Goal: Task Accomplishment & Management: Manage account settings

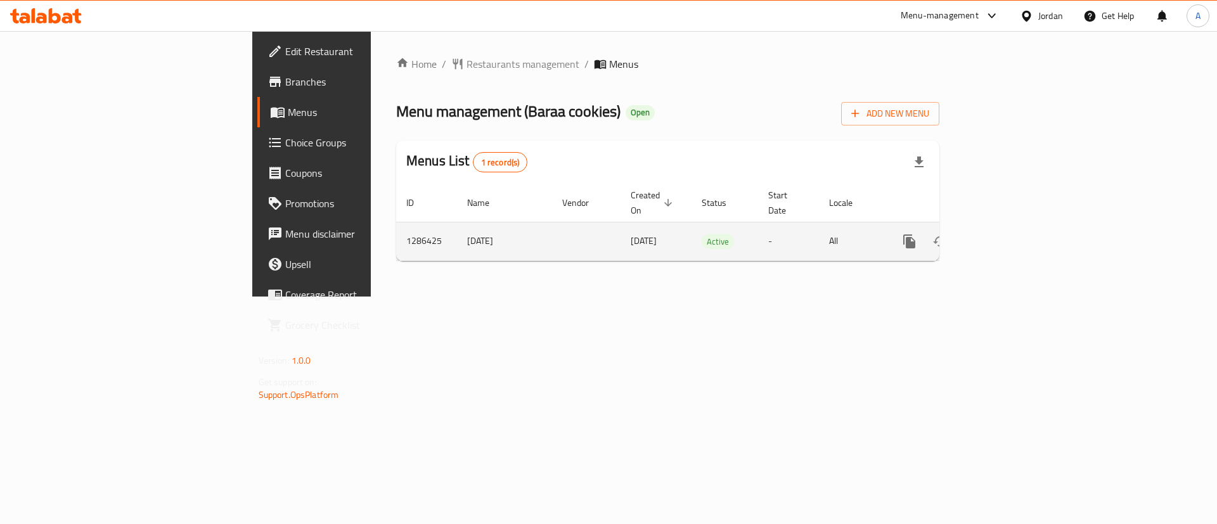
click at [1016, 228] on link "enhanced table" at bounding box center [1001, 241] width 30 height 30
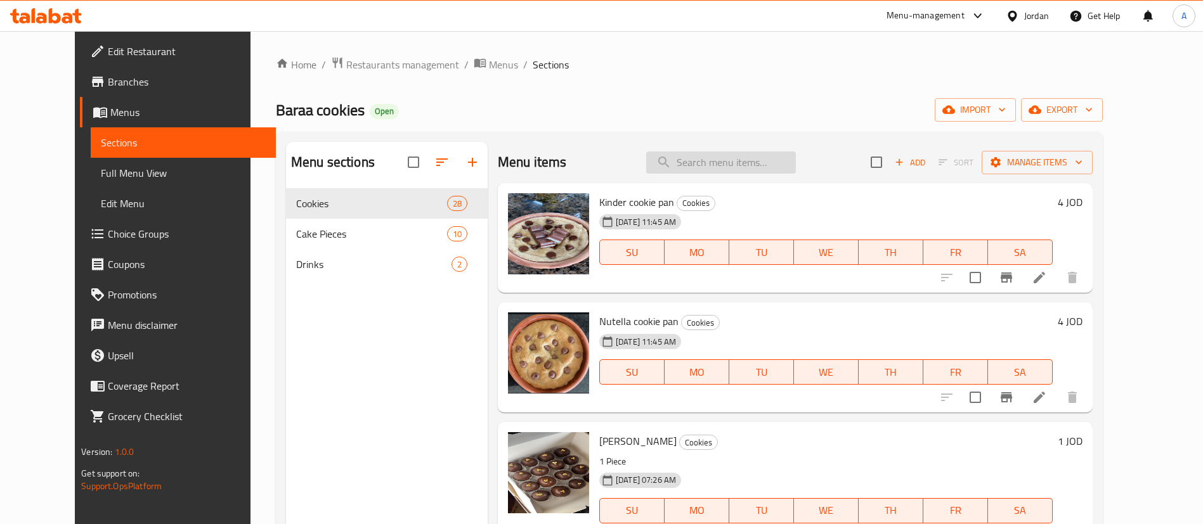
click at [699, 164] on input "search" at bounding box center [721, 163] width 150 height 22
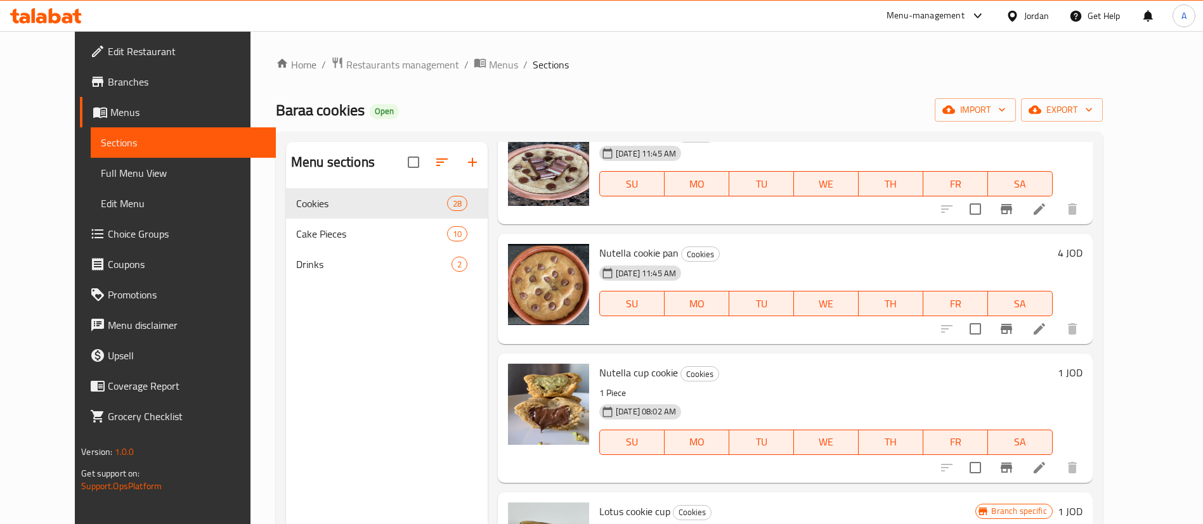
scroll to position [95, 0]
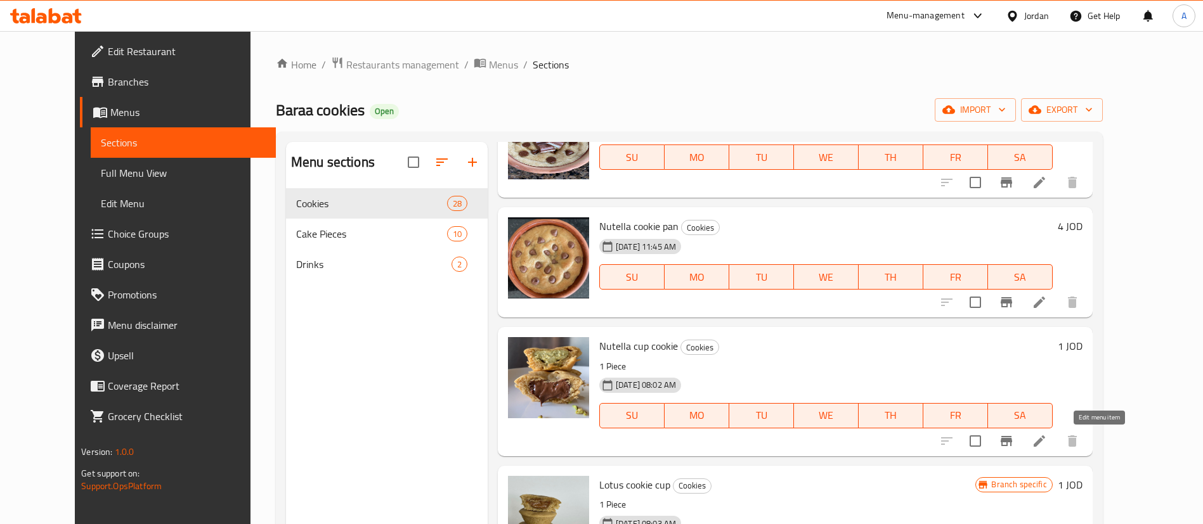
type input "cook"
click at [1047, 445] on icon at bounding box center [1039, 441] width 15 height 15
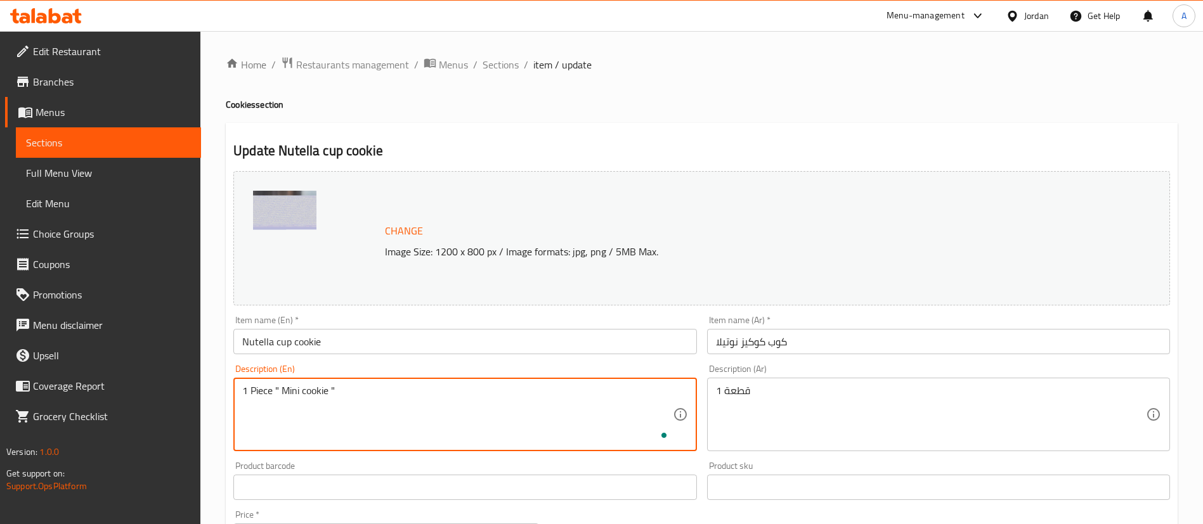
click at [120, 393] on div "Edit Restaurant Branches Menus Sections Full Menu View Edit Menu Choice Groups …" at bounding box center [601, 472] width 1203 height 883
type textarea "1 Piece " Mini cookie ""
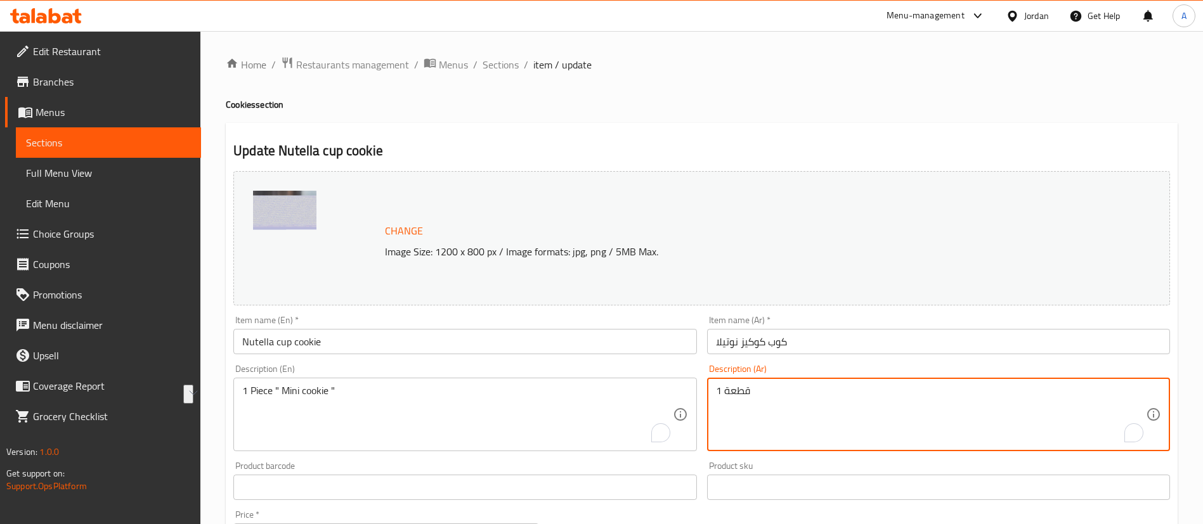
click at [803, 389] on textarea "قطعة 1" at bounding box center [931, 415] width 430 height 60
paste textarea "واحدة من "كوكيز صغيرة""
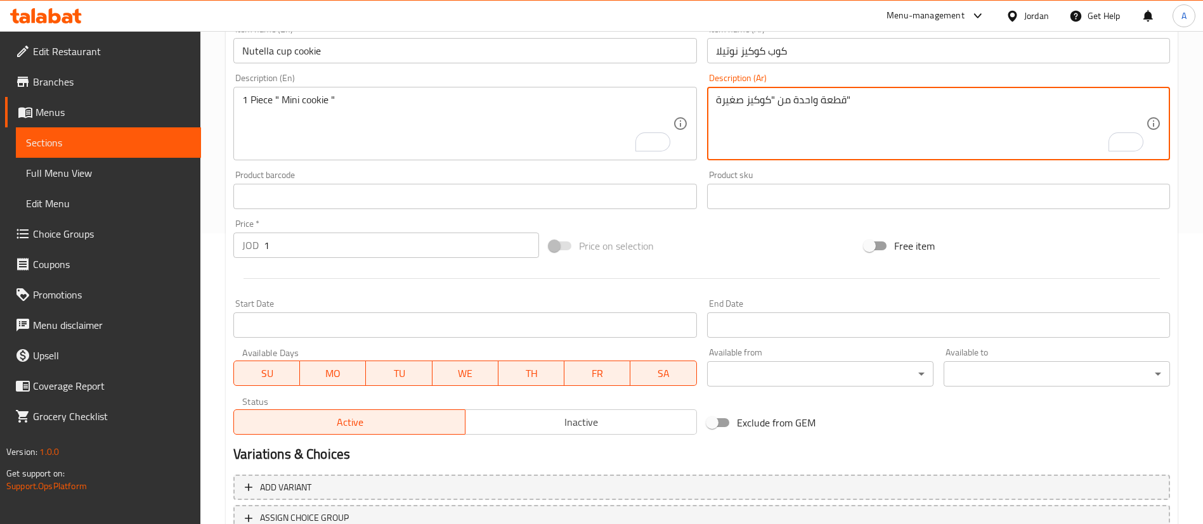
scroll to position [390, 0]
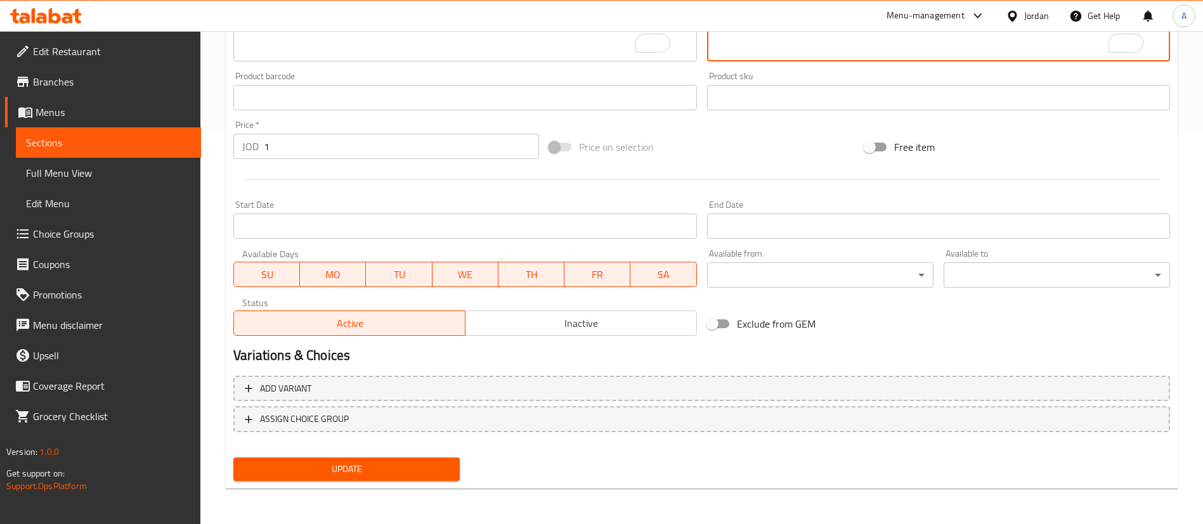
type textarea "قطعة واحدة من "كوكيز صغيرة""
click at [321, 465] on span "Update" at bounding box center [346, 470] width 206 height 16
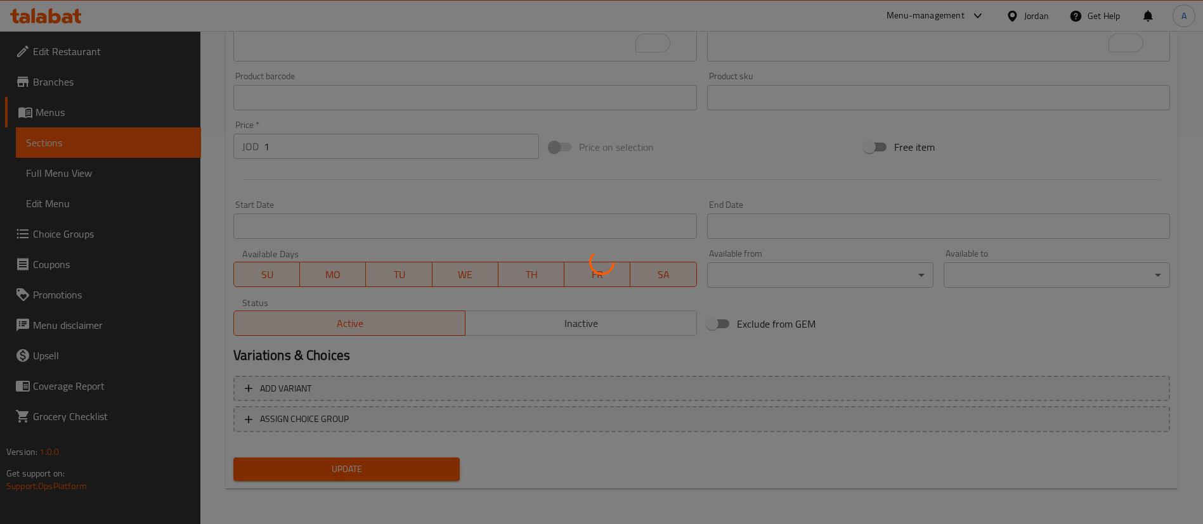
scroll to position [0, 0]
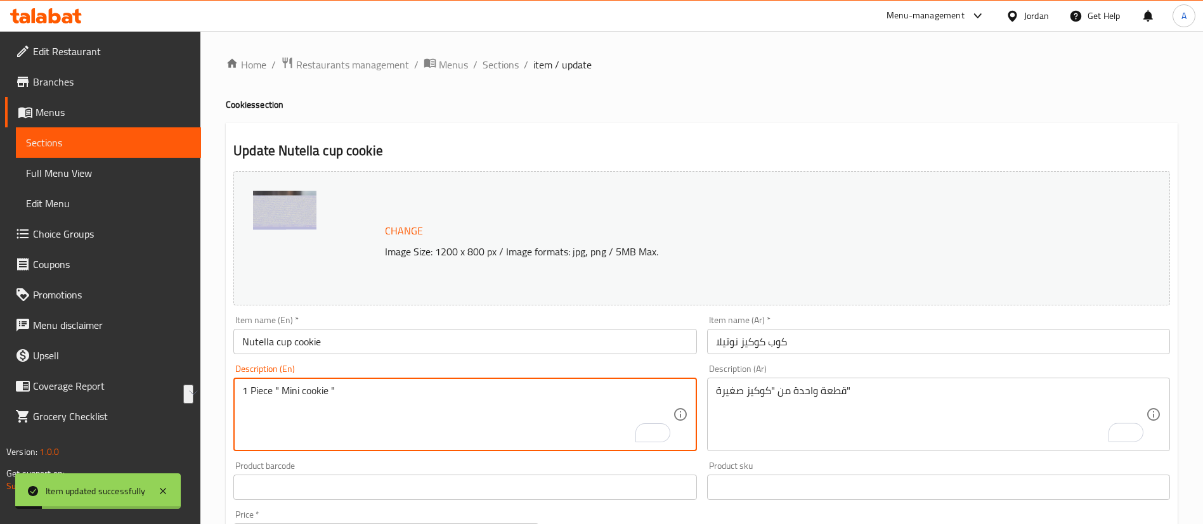
drag, startPoint x: 328, startPoint y: 393, endPoint x: 285, endPoint y: 393, distance: 42.5
click at [433, 443] on textarea "1 Piece " Mini cookie "" at bounding box center [457, 415] width 430 height 60
drag, startPoint x: 317, startPoint y: 386, endPoint x: 306, endPoint y: 353, distance: 34.1
click at [273, 386] on textarea "1 Piece " Mini cookie "" at bounding box center [457, 415] width 430 height 60
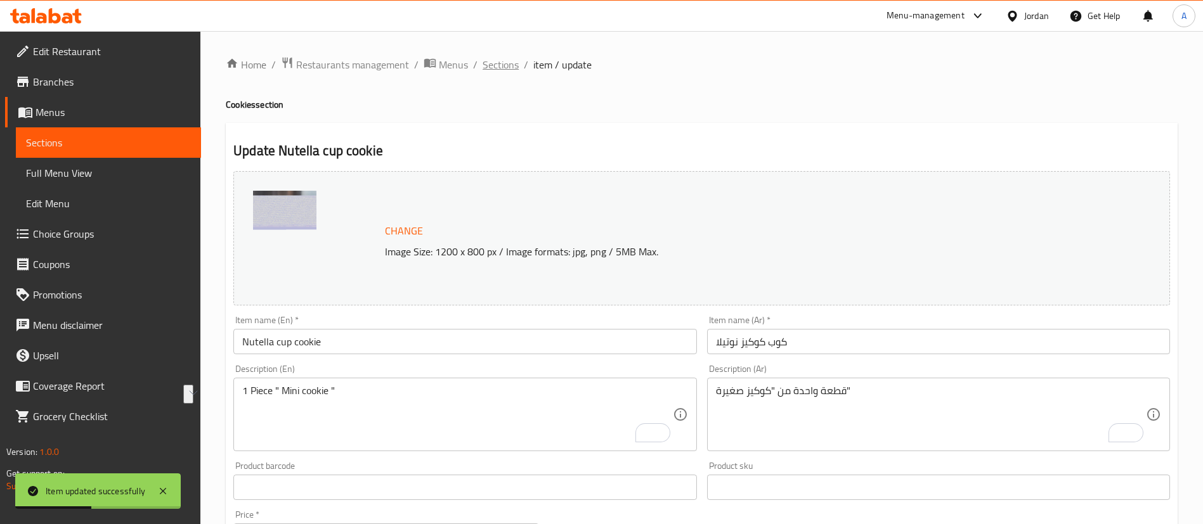
click at [503, 60] on span "Sections" at bounding box center [501, 64] width 36 height 15
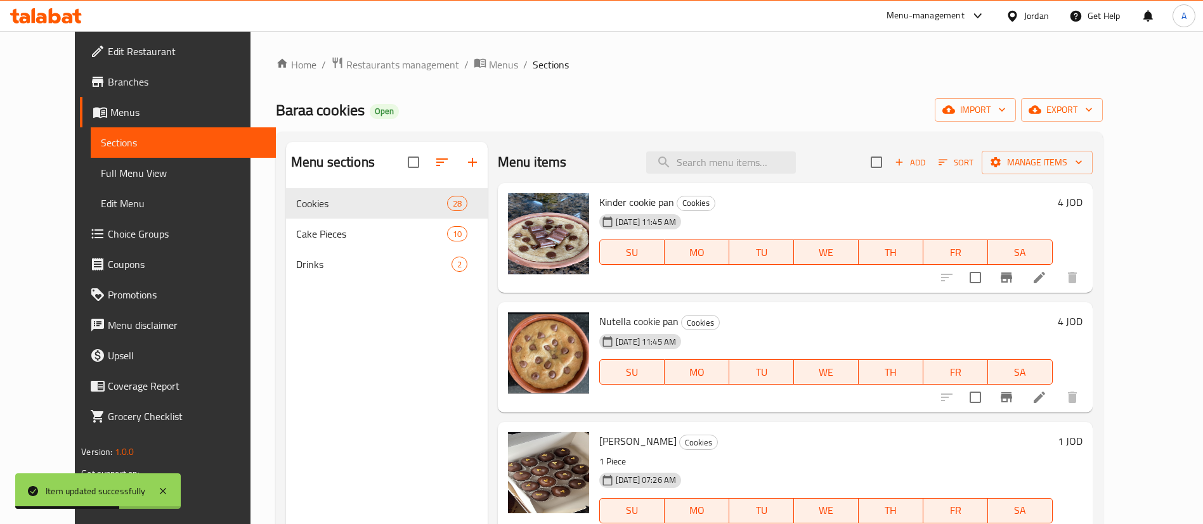
click at [750, 142] on div "Menu items Add Sort Manage items" at bounding box center [795, 162] width 595 height 41
click at [750, 162] on input "search" at bounding box center [721, 163] width 150 height 22
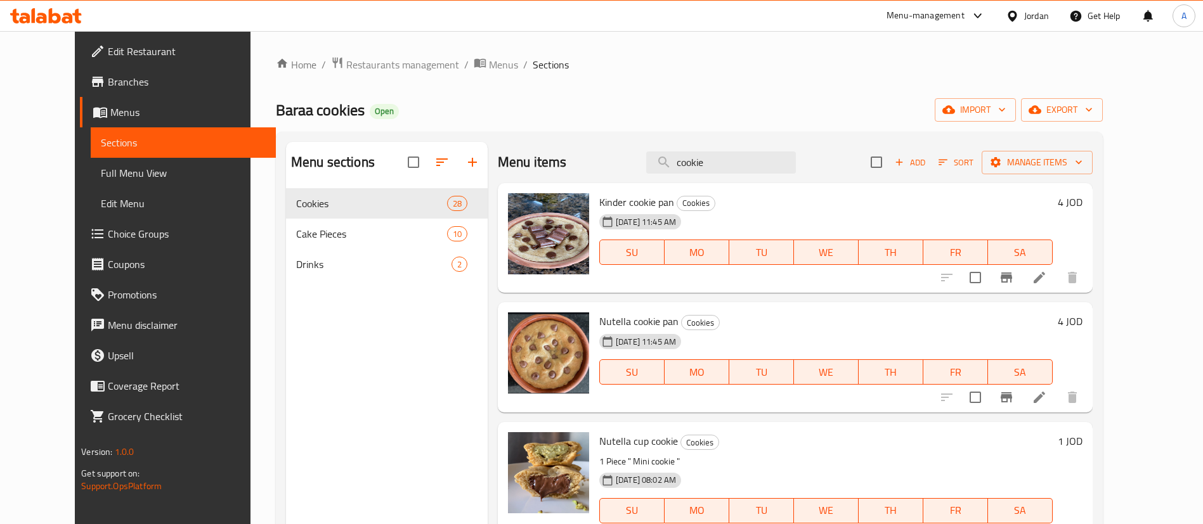
type input "cookie"
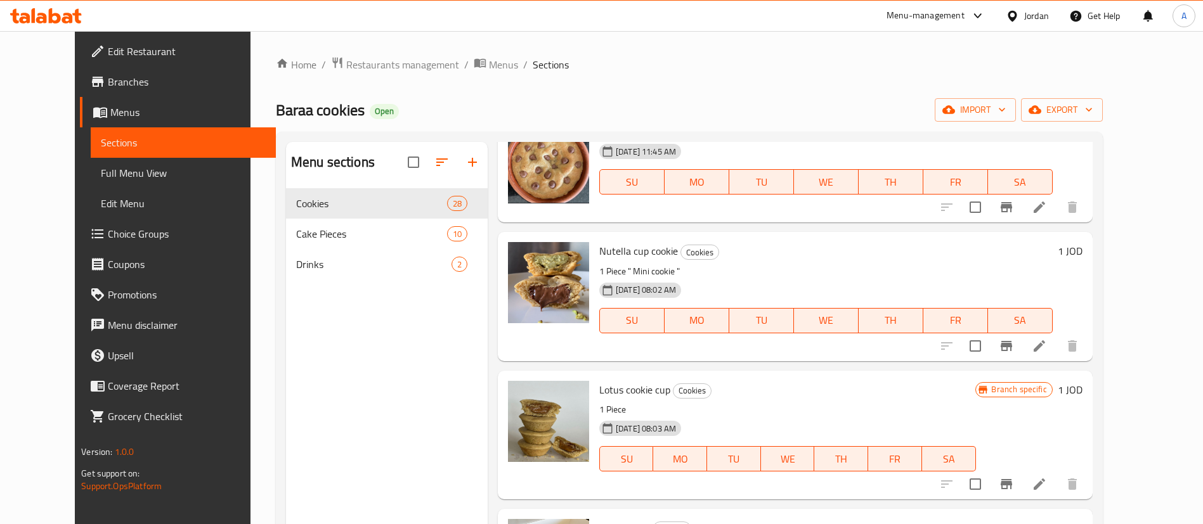
scroll to position [285, 0]
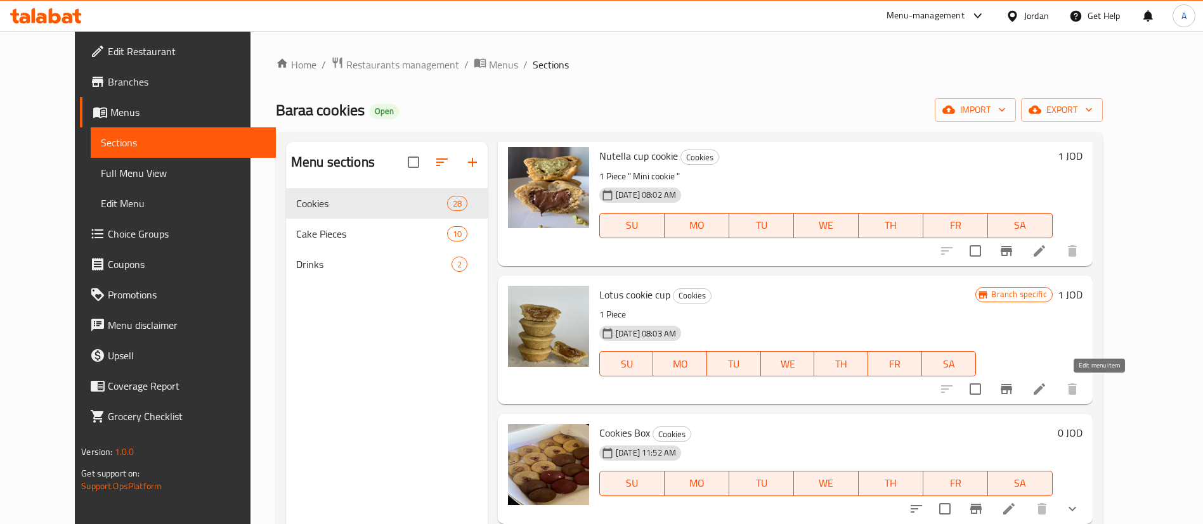
click at [1045, 390] on icon at bounding box center [1039, 389] width 11 height 11
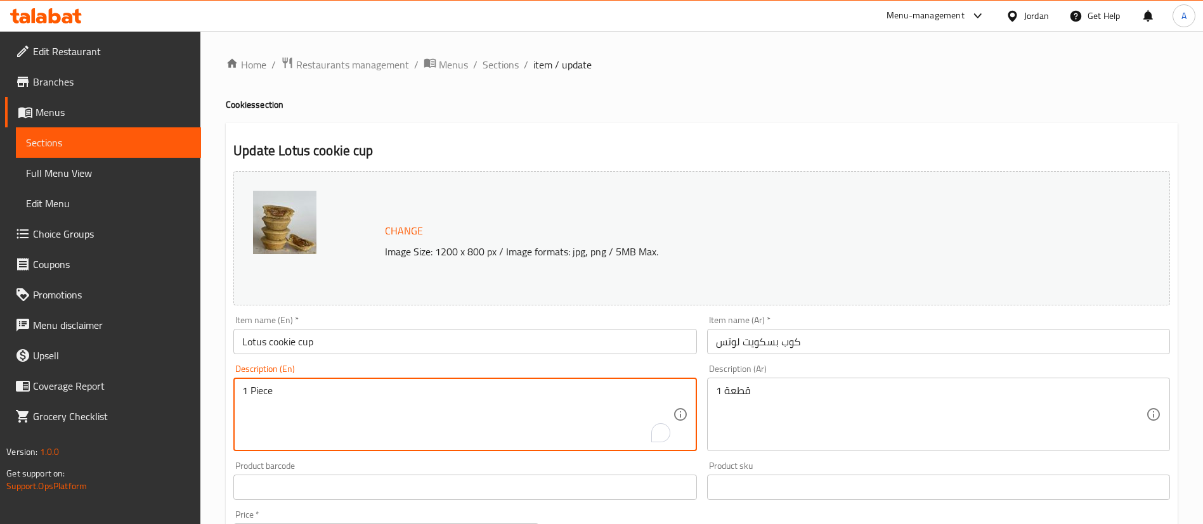
paste textarea "" Mini cookie ""
type textarea "1 Piece " Mini cookie ""
drag, startPoint x: 370, startPoint y: 392, endPoint x: 144, endPoint y: 379, distance: 226.1
click at [142, 382] on div "Edit Restaurant Branches Menus Sections Full Menu View Edit Menu Choice Groups …" at bounding box center [601, 472] width 1203 height 883
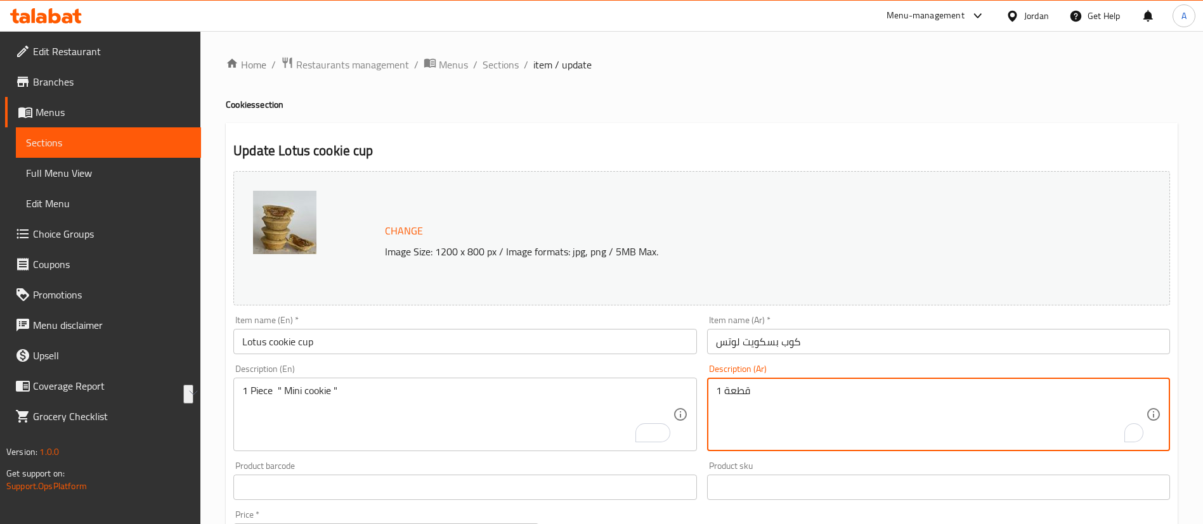
drag, startPoint x: 735, startPoint y: 401, endPoint x: 600, endPoint y: 396, distance: 134.5
paste textarea "قطعة واحدة من "كوكيز صغيرة""
click at [769, 389] on textarea "قطعة قطعة واحدة من "كوكيز صغيرة"" at bounding box center [931, 415] width 430 height 60
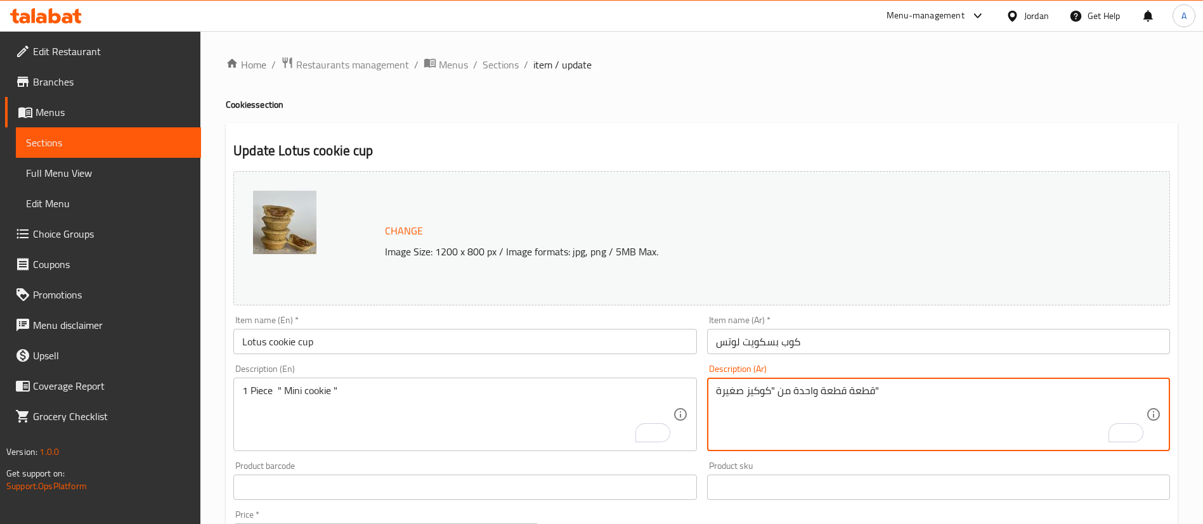
paste textarea "To enrich screen reader interactions, please activate Accessibility in Grammarl…"
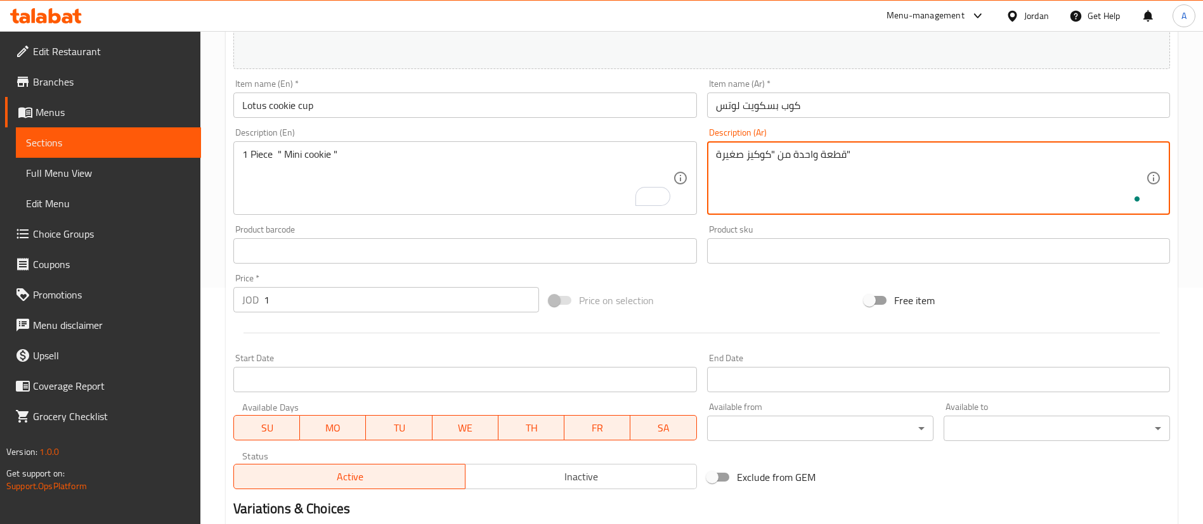
scroll to position [390, 0]
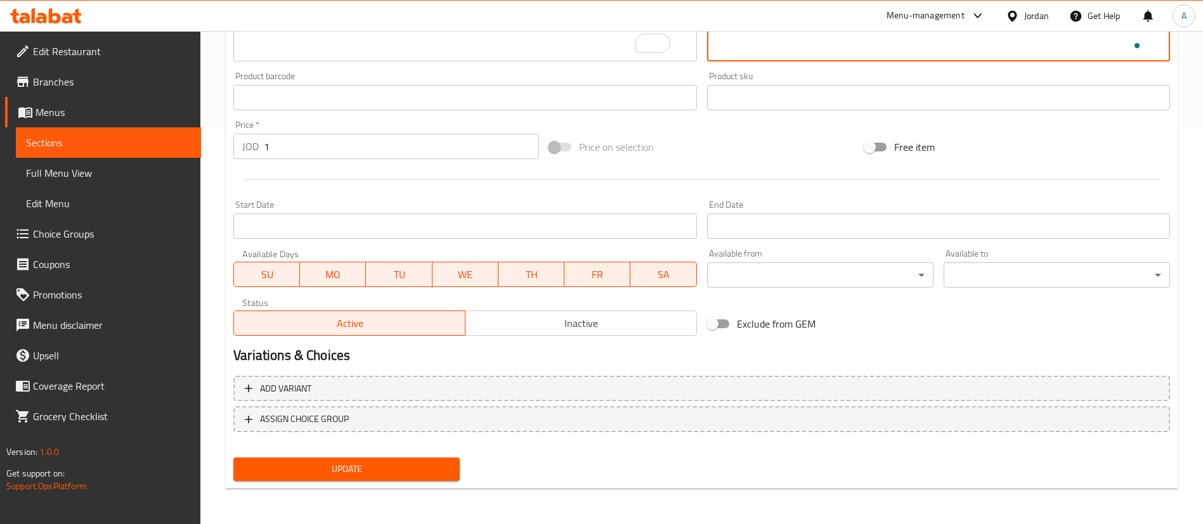
type textarea "قطعة واحدة من "كوكيز صغيرة""
drag, startPoint x: 328, startPoint y: 470, endPoint x: 342, endPoint y: 469, distance: 14.0
click at [327, 470] on span "Update" at bounding box center [346, 470] width 206 height 16
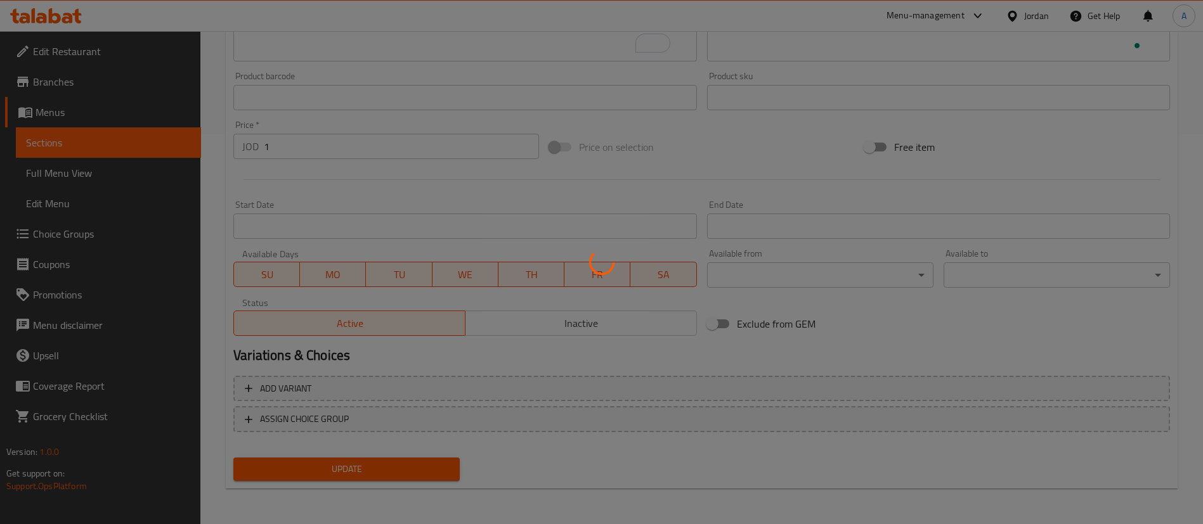
scroll to position [0, 0]
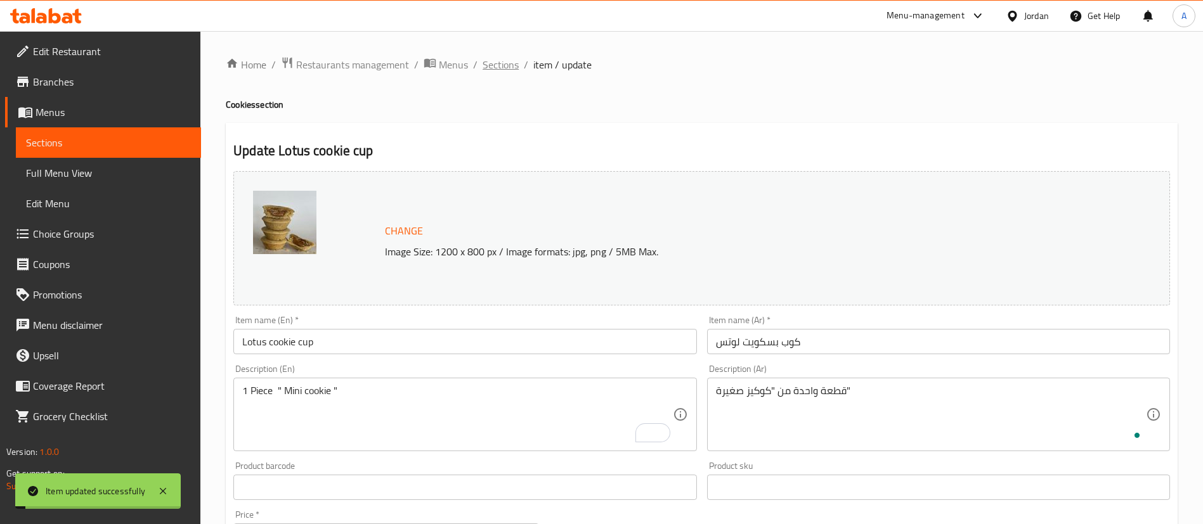
click at [495, 61] on span "Sections" at bounding box center [501, 64] width 36 height 15
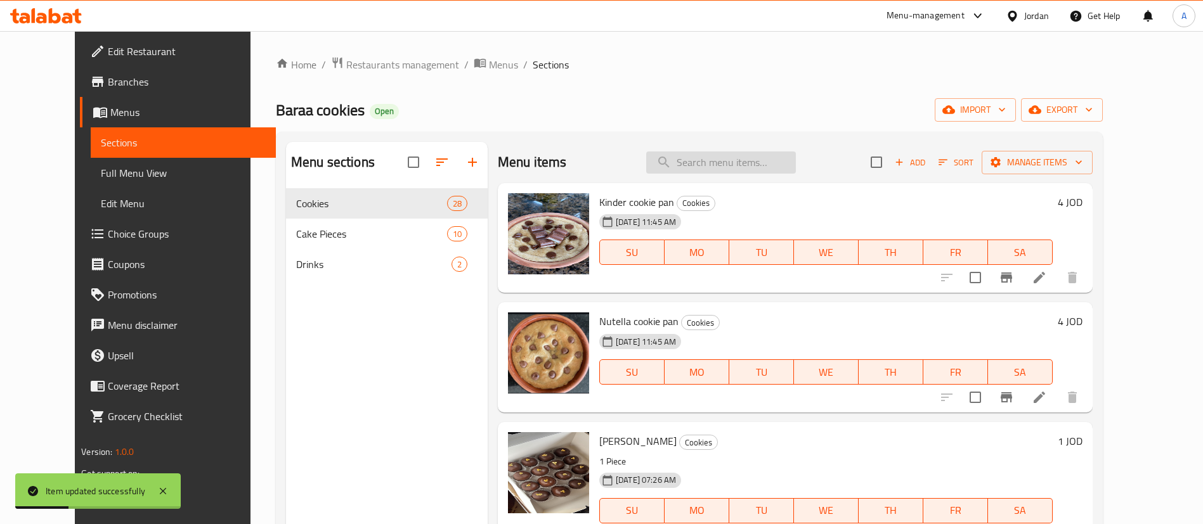
click at [756, 169] on input "search" at bounding box center [721, 163] width 150 height 22
type input "cookie"
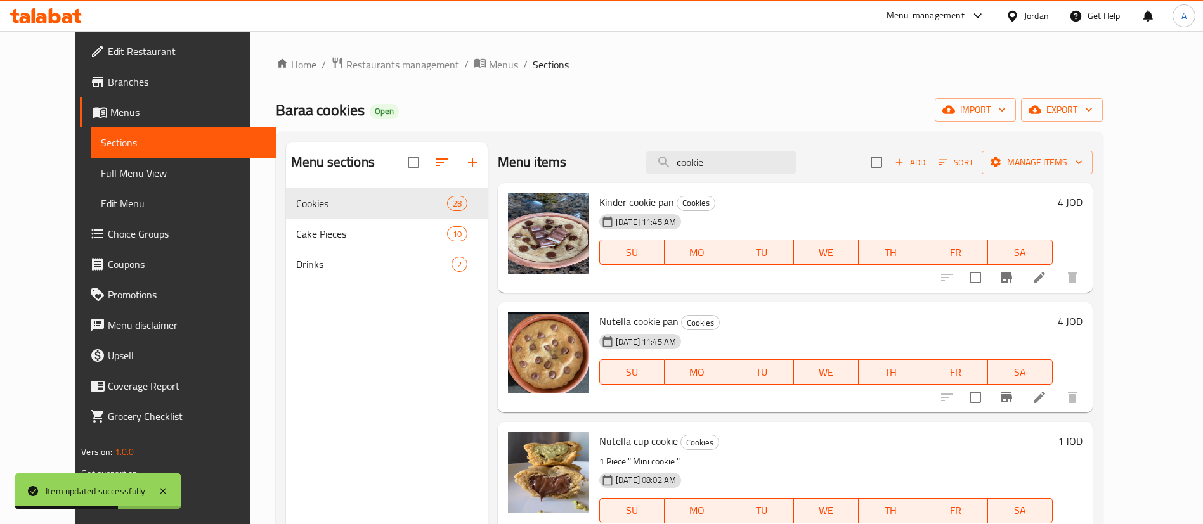
click at [971, 91] on div "Home / Restaurants management / Menus / Sections Baraa cookies Open import expo…" at bounding box center [689, 366] width 827 height 620
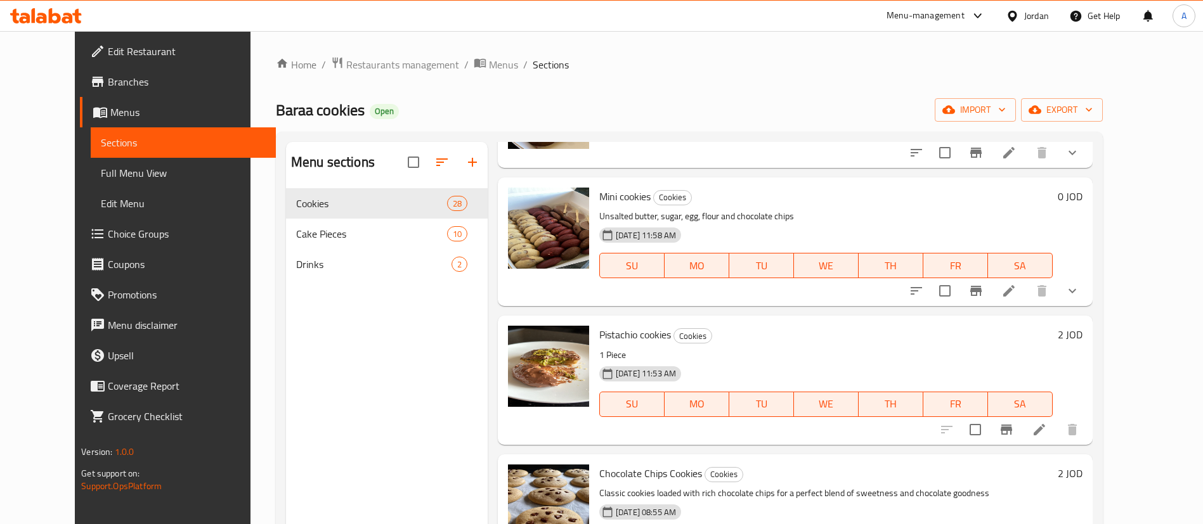
scroll to position [666, 0]
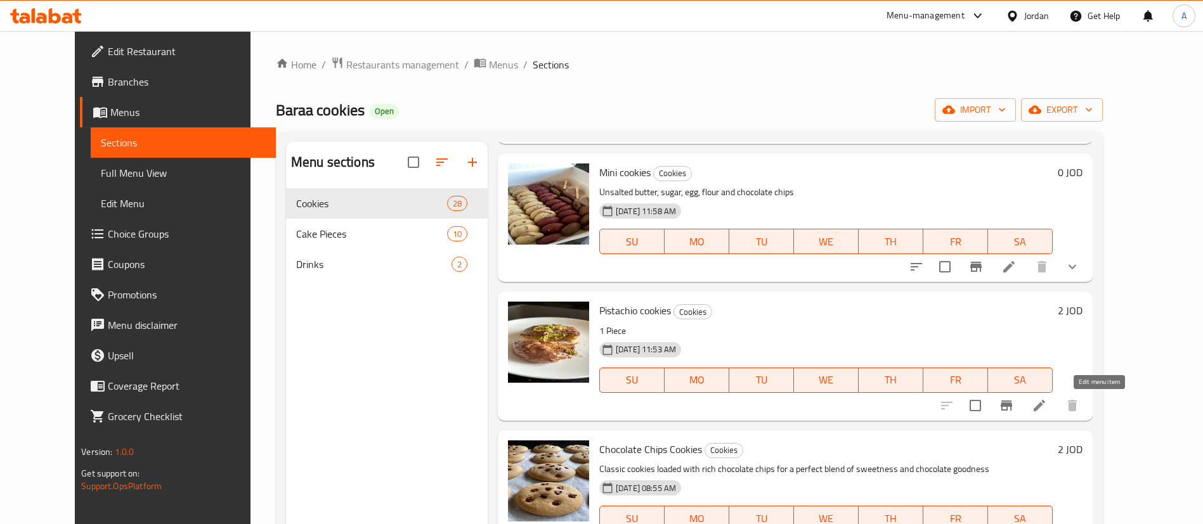
click at [1045, 405] on icon at bounding box center [1039, 404] width 11 height 11
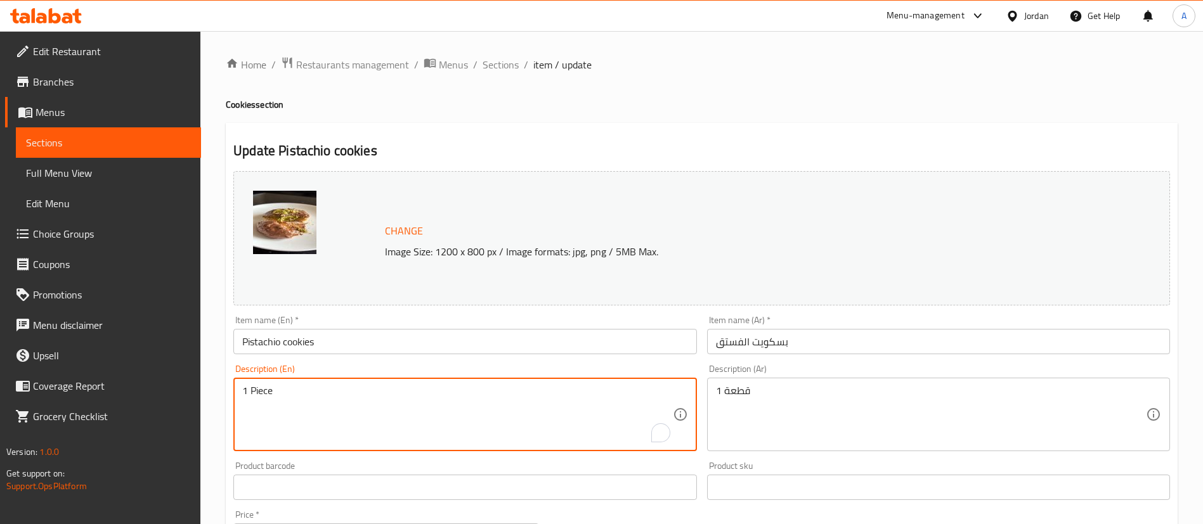
paste textarea "قطعة واحدة من "كوكيز صغيرة""
type textarea "1 Pieceقطعة واحدة من "كوكيز صغيرة""
drag, startPoint x: 438, startPoint y: 392, endPoint x: 300, endPoint y: 387, distance: 138.3
click at [300, 387] on textarea "1 Pieceقطعة واحدة من "كوكيز صغيرة"" at bounding box center [457, 415] width 430 height 60
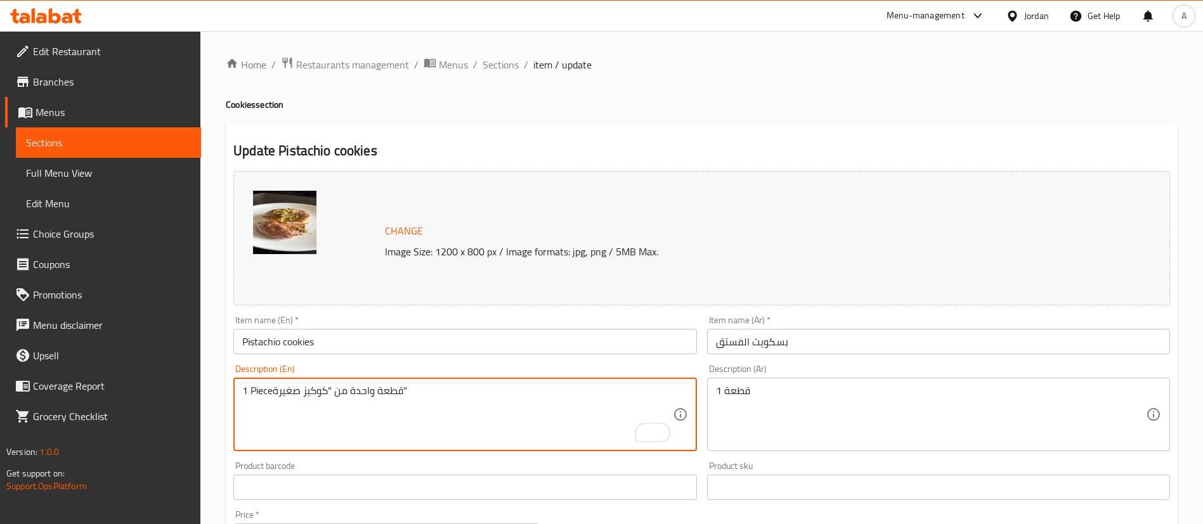
click at [300, 387] on textarea "1 Pieceقطعة واحدة من "كوكيز صغيرة"" at bounding box center [457, 415] width 430 height 60
paste textarea "1 Piece " Mini cookie ""
click at [379, 391] on textarea "1 Piece " Mini cookie "" at bounding box center [457, 415] width 430 height 60
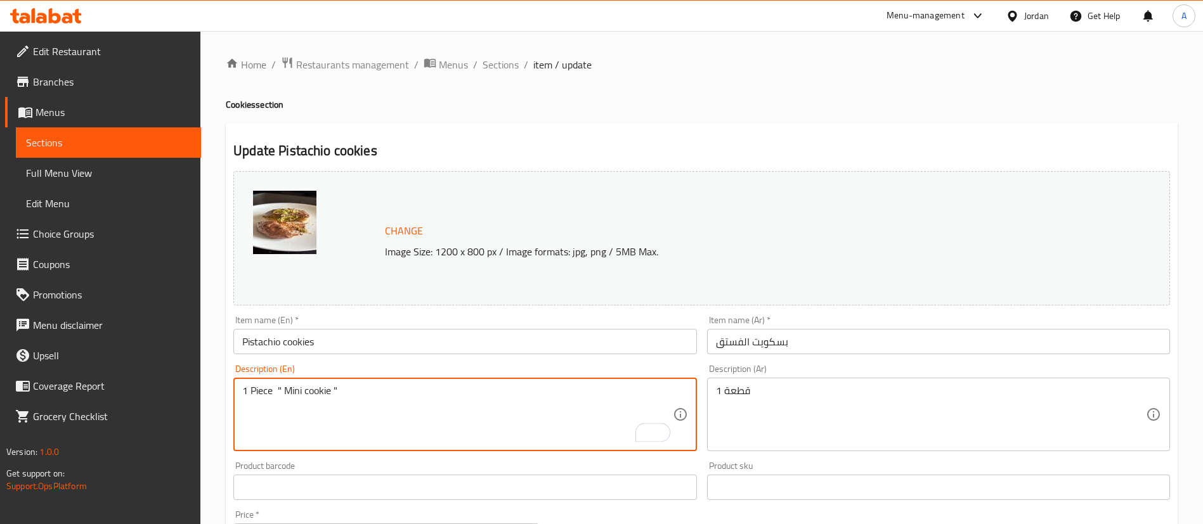
drag, startPoint x: 347, startPoint y: 390, endPoint x: 205, endPoint y: 391, distance: 142.0
click at [204, 393] on div "Home / Restaurants management / Menus / Sections / item / update Cookies sectio…" at bounding box center [701, 472] width 1003 height 883
type textarea "1 Piece " Mini cookie ""
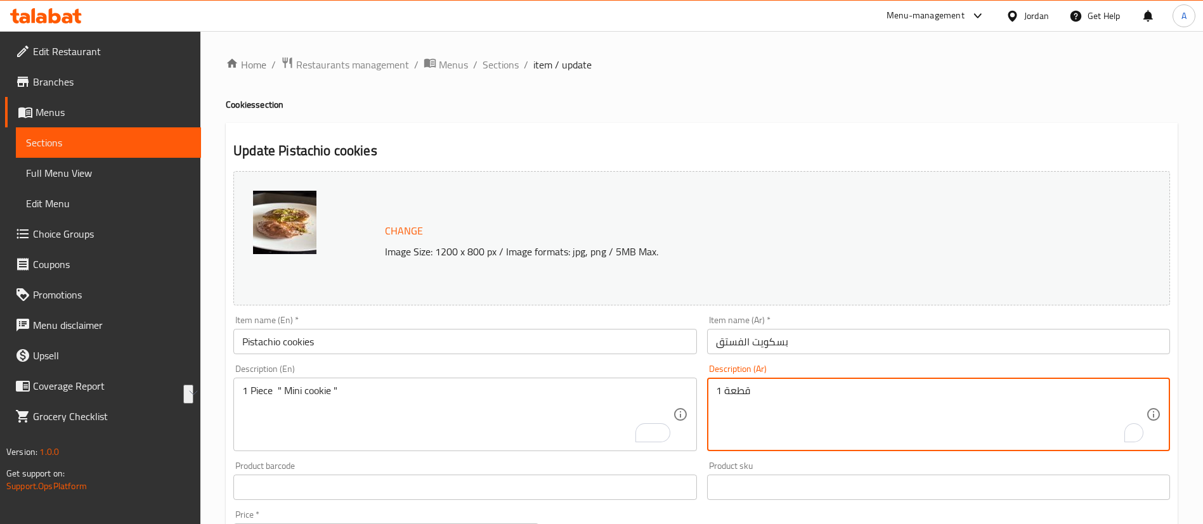
click at [853, 402] on textarea "قطعة 1" at bounding box center [931, 415] width 430 height 60
paste textarea "واحدة من "كوكيز صغيرة""
type textarea "قطعة واحدة من "كوكيز صغيرة""
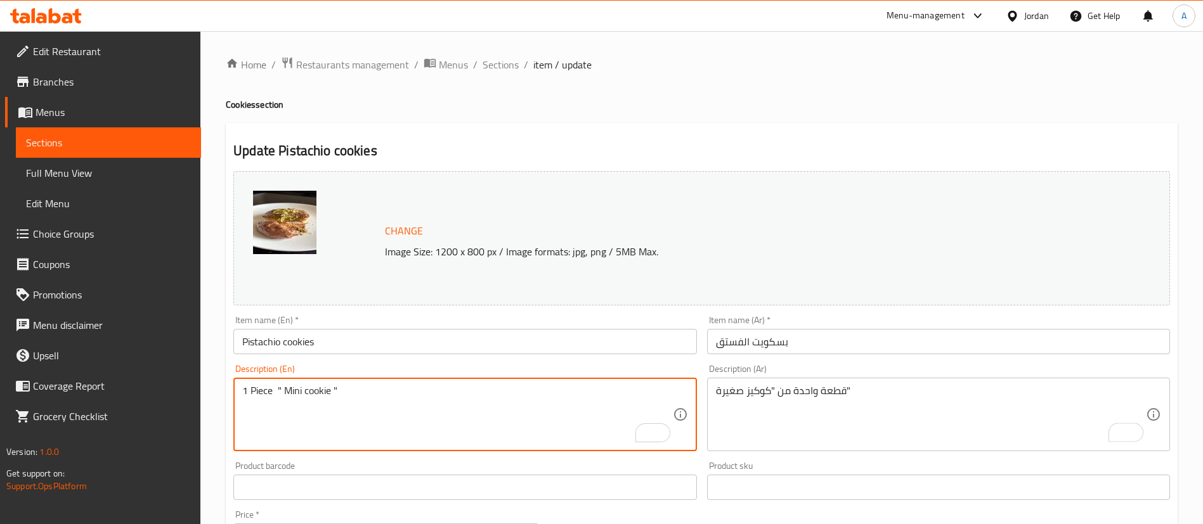
drag, startPoint x: 402, startPoint y: 398, endPoint x: 134, endPoint y: 394, distance: 267.6
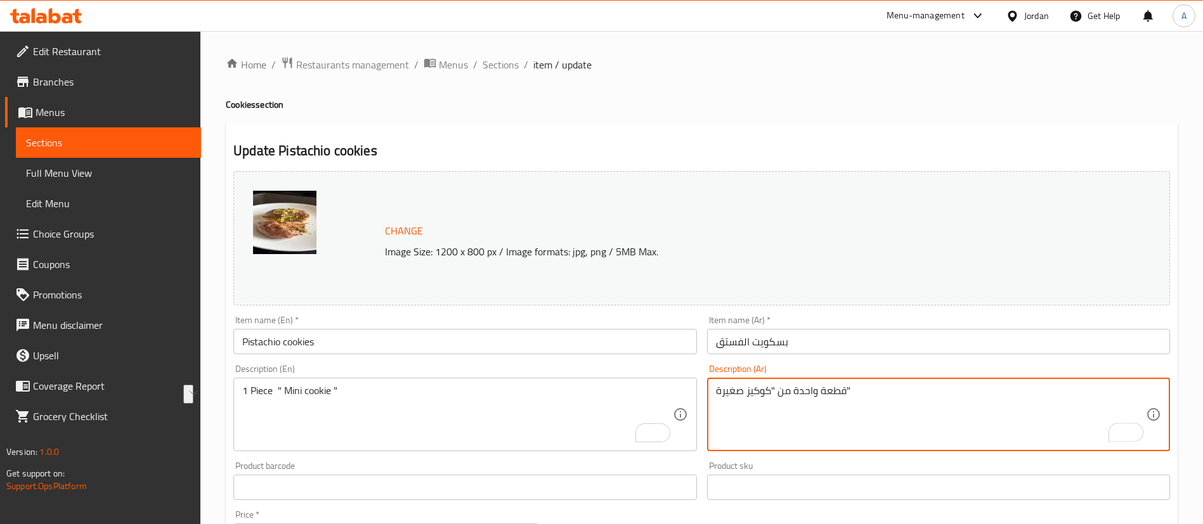
drag, startPoint x: 698, startPoint y: 400, endPoint x: 680, endPoint y: 400, distance: 17.8
drag, startPoint x: 908, startPoint y: 384, endPoint x: 866, endPoint y: 394, distance: 43.1
click at [907, 384] on div "قطعة واحدة من "كوكيز صغيرة" Description (Ar)" at bounding box center [938, 415] width 463 height 74
click at [803, 398] on textarea "قطعة واحدة من "كوكيز صغيرة"" at bounding box center [931, 415] width 430 height 60
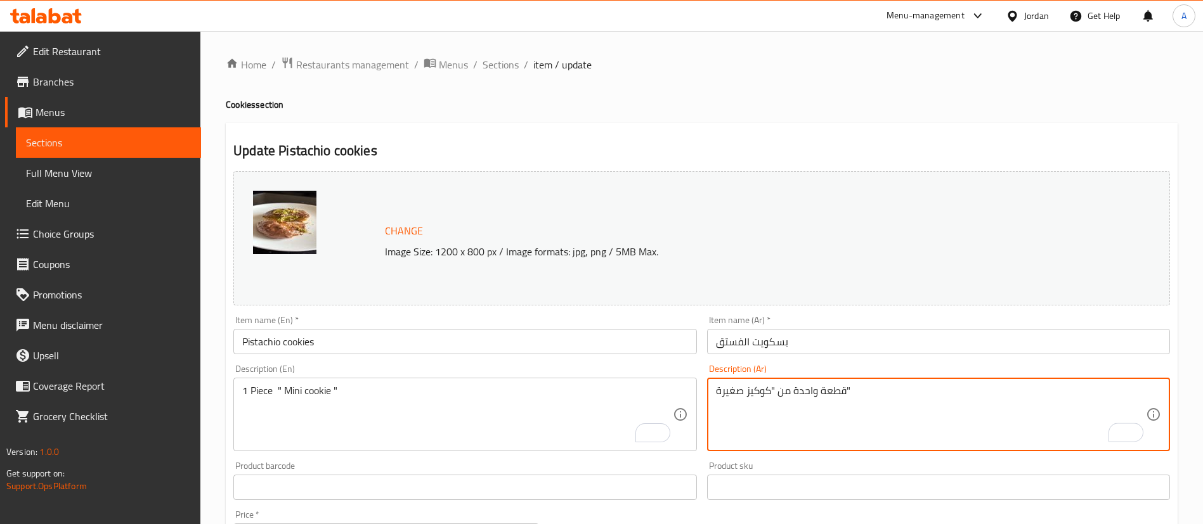
click at [803, 398] on textarea "قطعة واحدة من "كوكيز صغيرة"" at bounding box center [931, 415] width 430 height 60
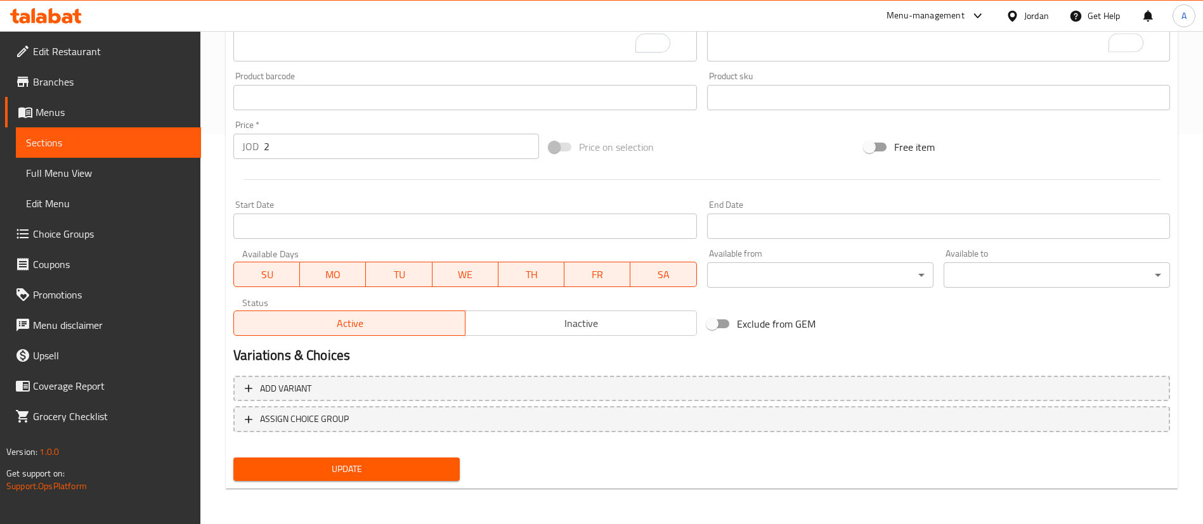
click at [325, 482] on div "Update" at bounding box center [346, 470] width 237 height 34
click at [328, 469] on span "Update" at bounding box center [346, 470] width 206 height 16
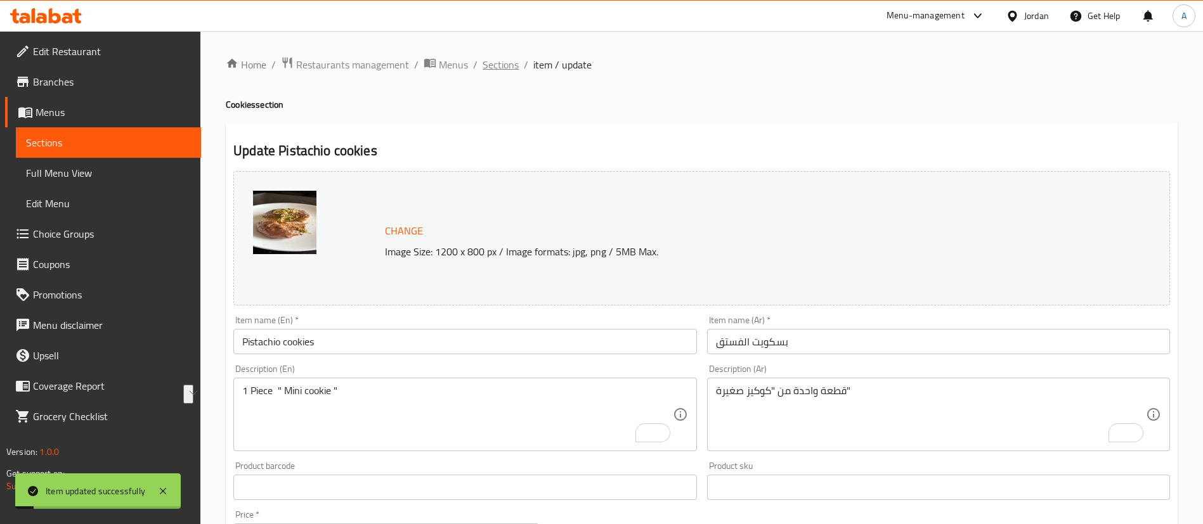
click at [505, 70] on span "Sections" at bounding box center [501, 64] width 36 height 15
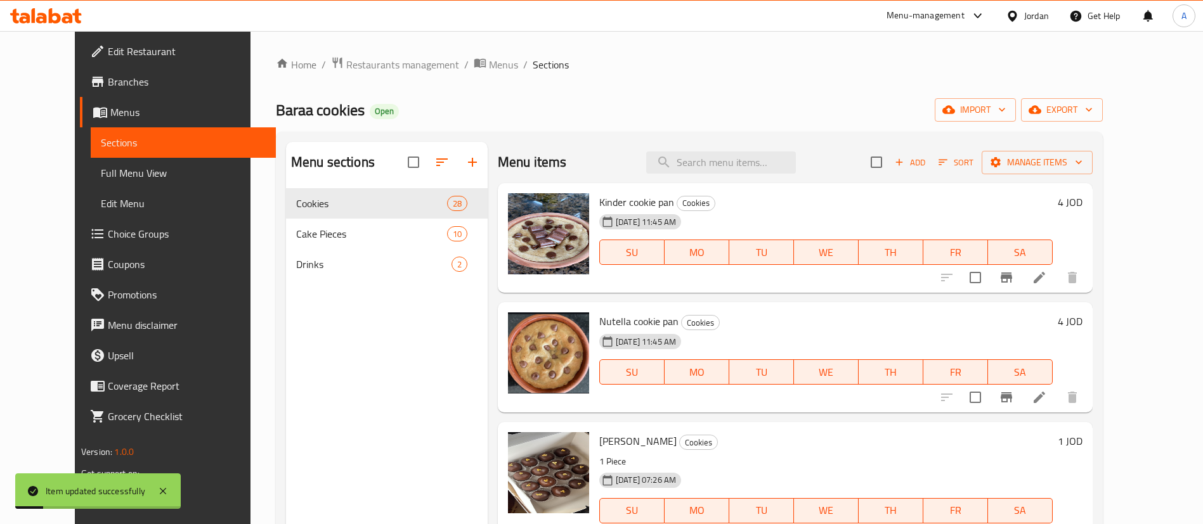
click at [734, 143] on div "Menu items Add Sort Manage items" at bounding box center [795, 162] width 595 height 41
click at [729, 171] on input "search" at bounding box center [721, 163] width 150 height 22
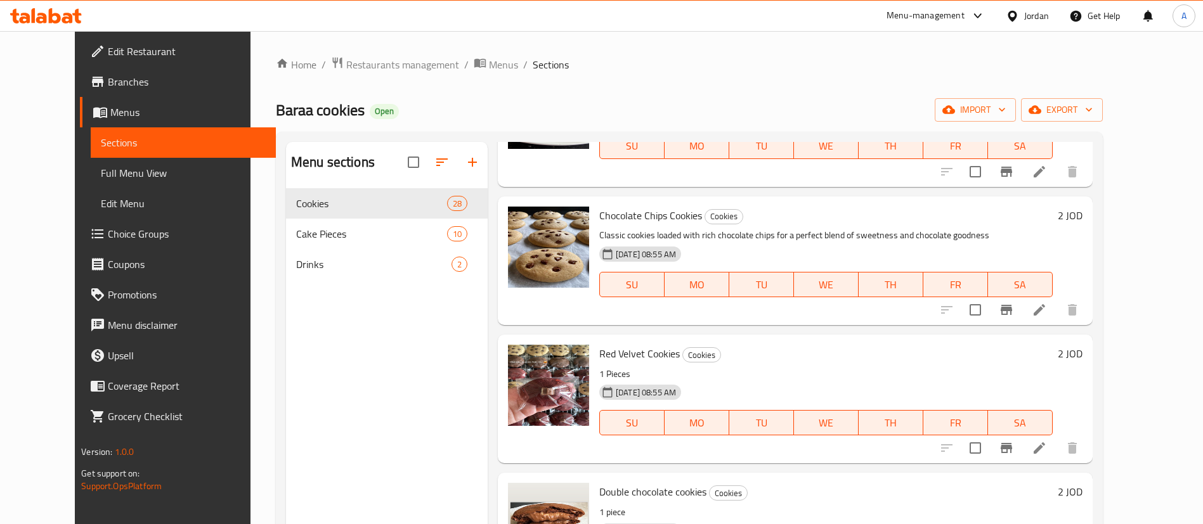
scroll to position [856, 0]
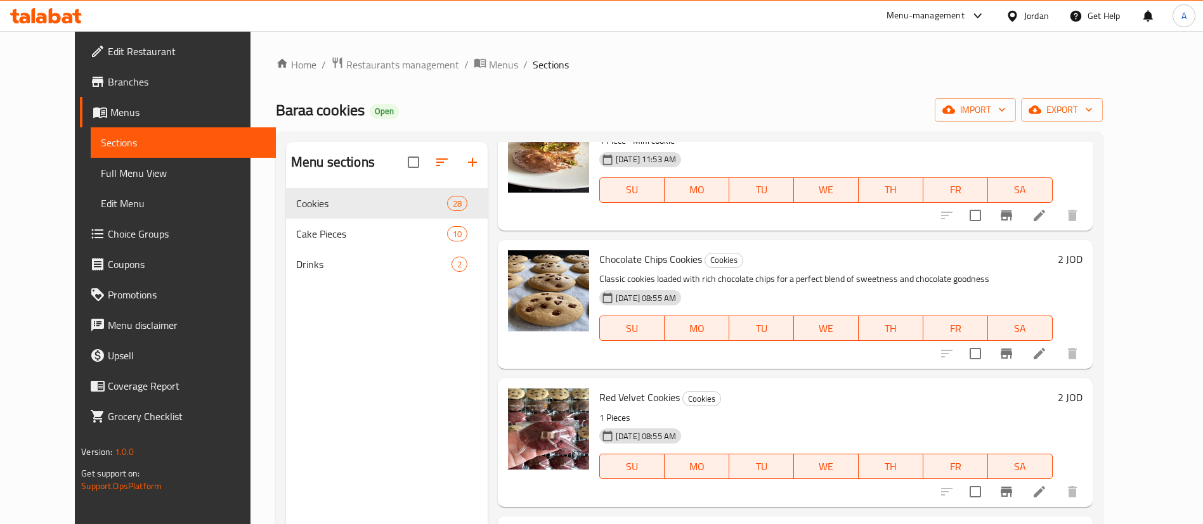
type input "cookie"
click at [1057, 352] on li at bounding box center [1040, 353] width 36 height 23
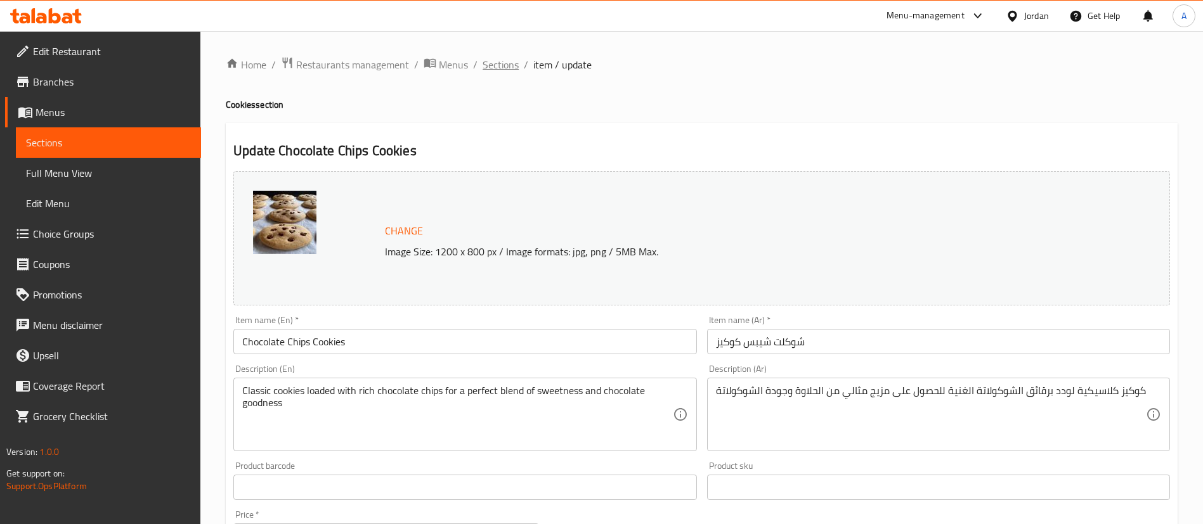
click at [506, 60] on span "Sections" at bounding box center [501, 64] width 36 height 15
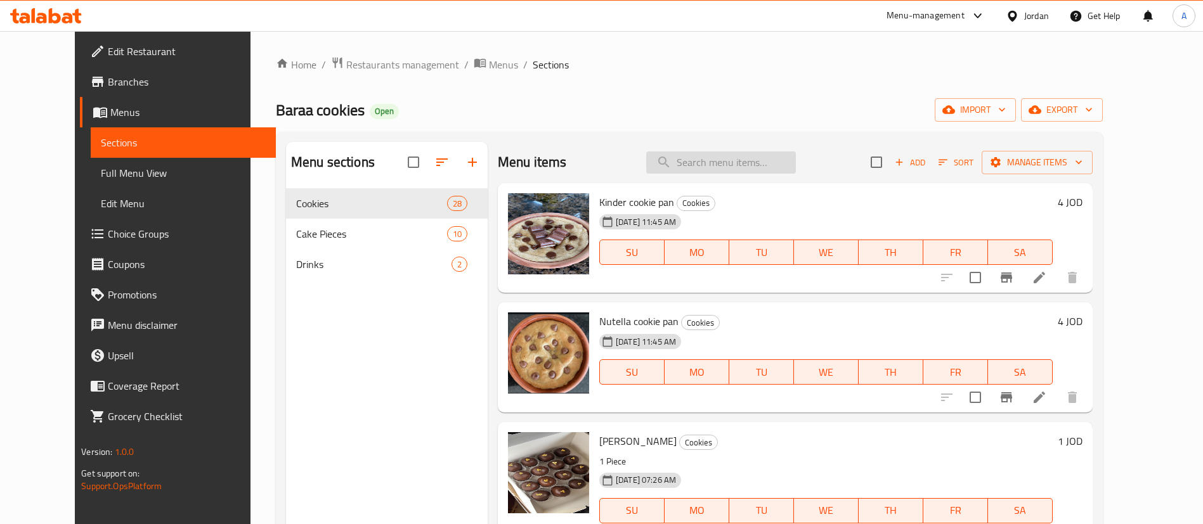
click at [717, 159] on input "search" at bounding box center [721, 163] width 150 height 22
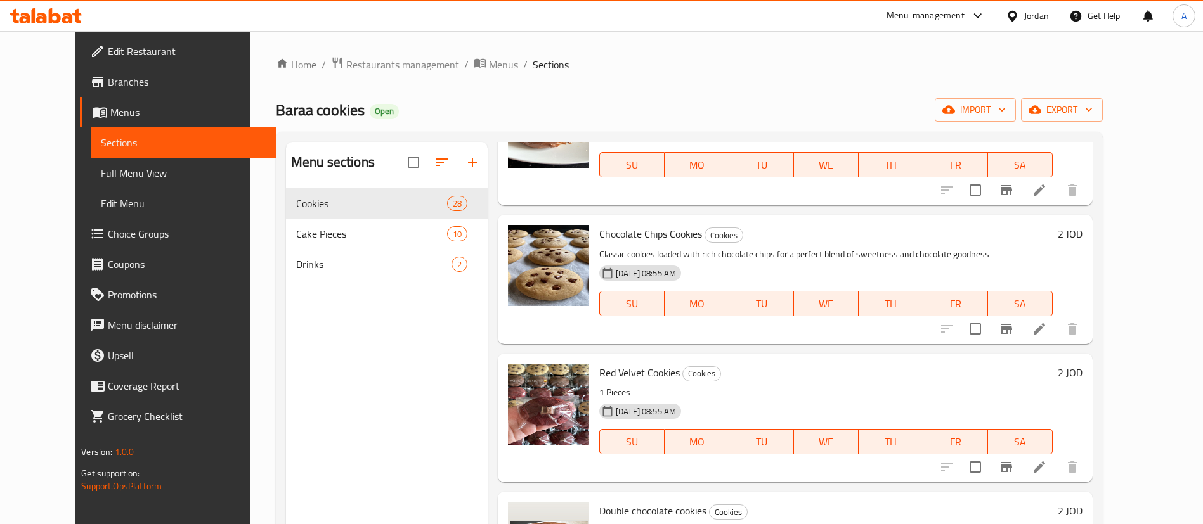
scroll to position [476, 0]
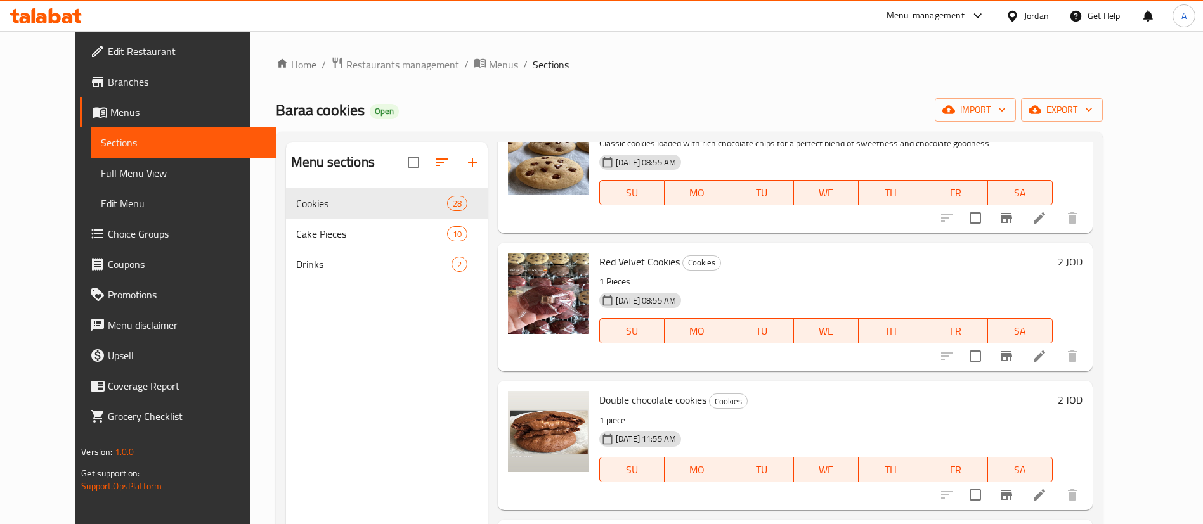
type input "cookies"
click at [1057, 365] on li at bounding box center [1040, 356] width 36 height 23
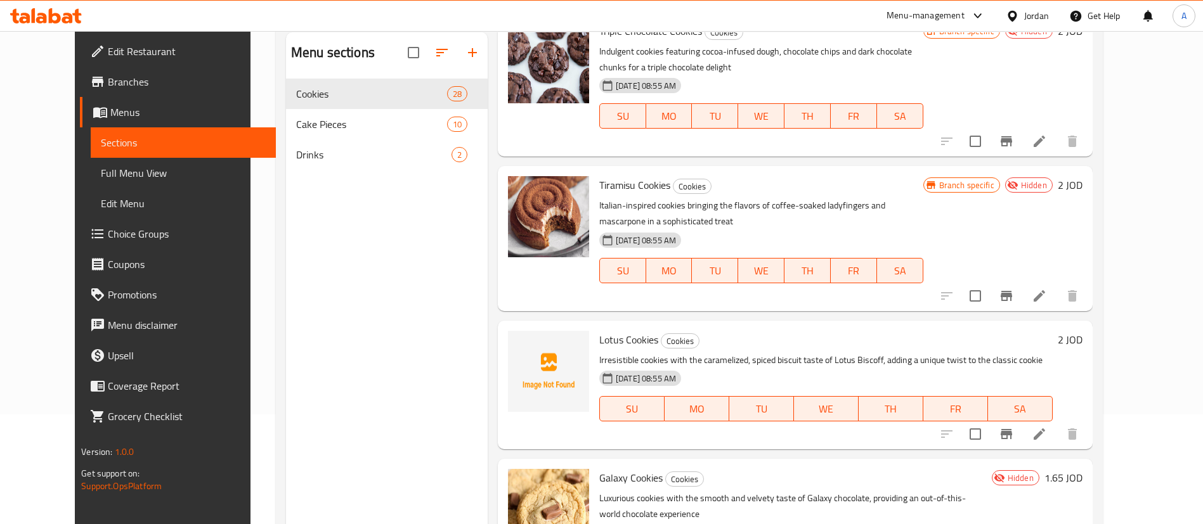
scroll to position [178, 0]
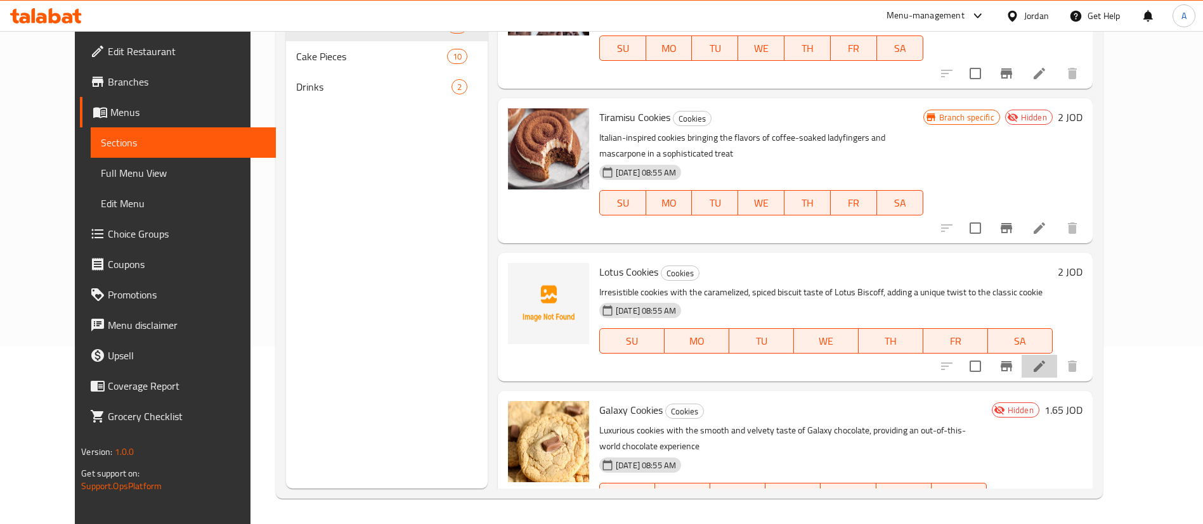
click at [1057, 355] on li at bounding box center [1040, 366] width 36 height 23
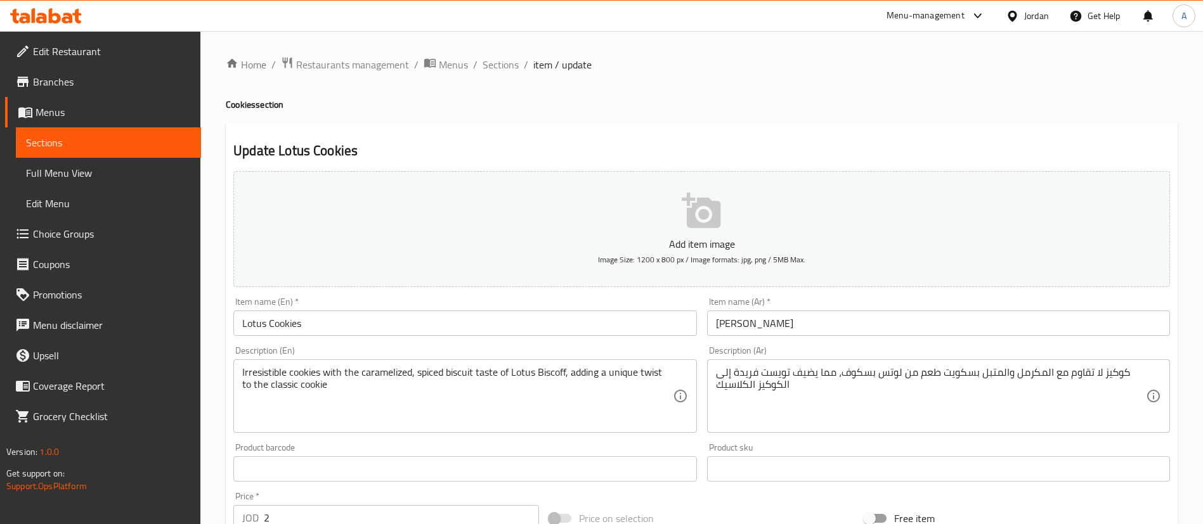
click at [536, 78] on div "Home / Restaurants management / Menus / Sections / item / update Cookies sectio…" at bounding box center [702, 463] width 952 height 814
click at [533, 67] on span "item / update" at bounding box center [562, 64] width 58 height 15
click at [396, 63] on span "Restaurants management" at bounding box center [352, 64] width 113 height 15
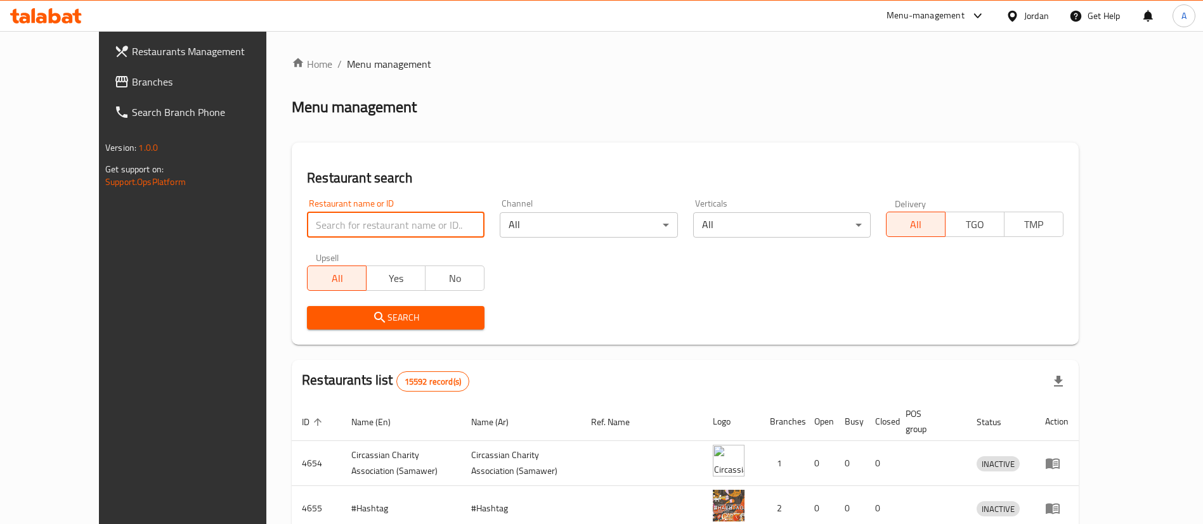
click at [388, 229] on input "search" at bounding box center [396, 224] width 178 height 25
type input "h"
type input "[PERSON_NAME]s"
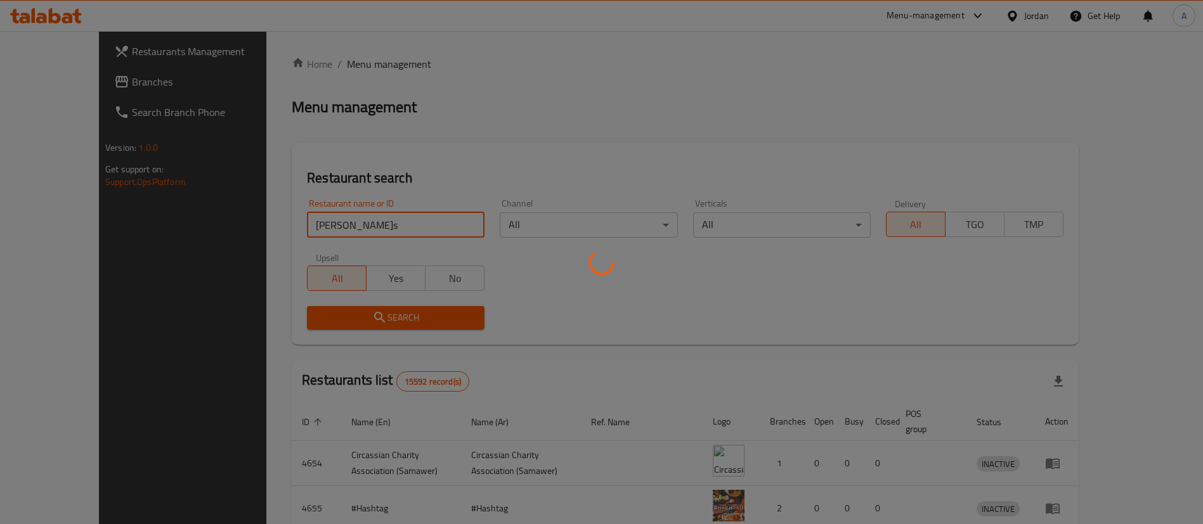
click button "Search" at bounding box center [396, 317] width 178 height 23
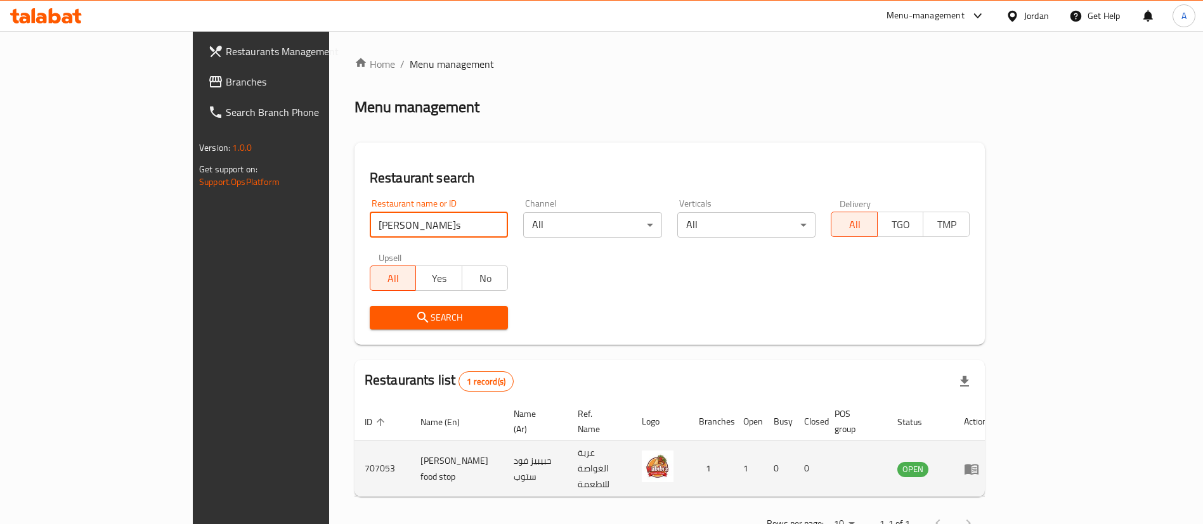
click at [977, 467] on icon "enhanced table" at bounding box center [974, 469] width 4 height 5
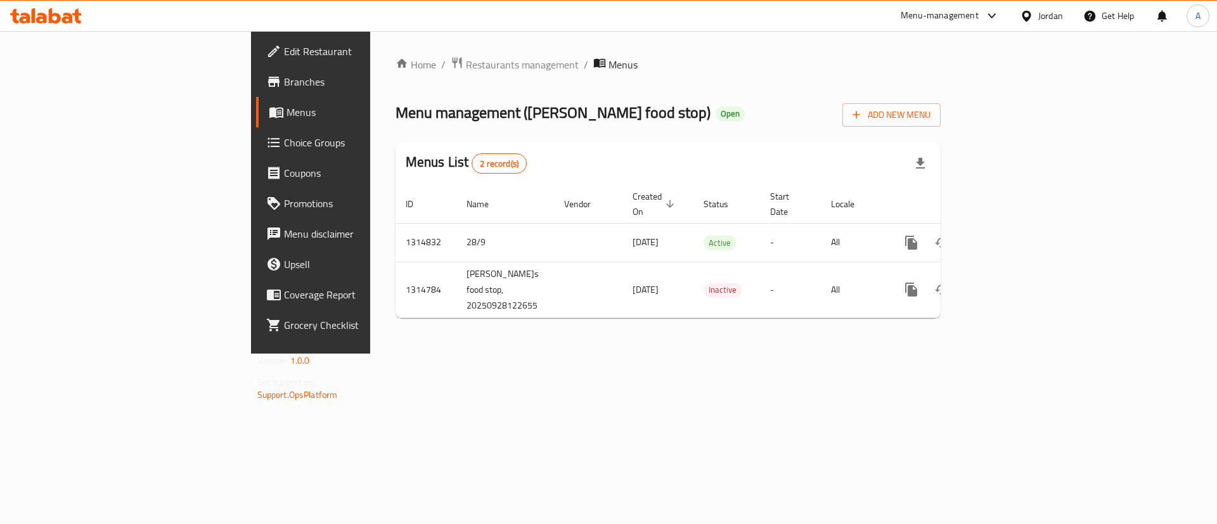
click at [284, 77] on span "Branches" at bounding box center [364, 81] width 160 height 15
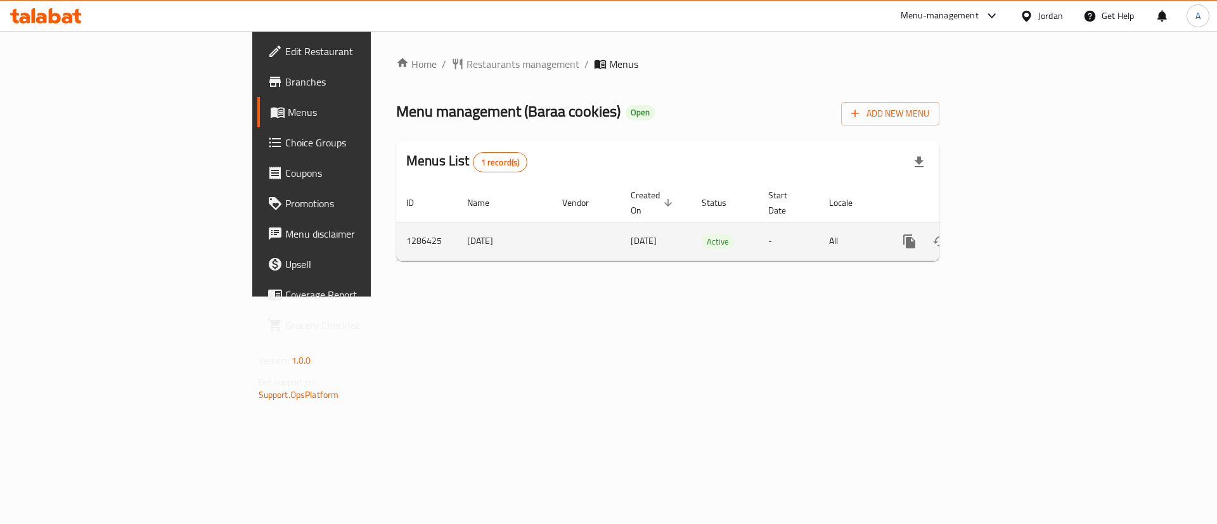
click at [1016, 226] on link "enhanced table" at bounding box center [1001, 241] width 30 height 30
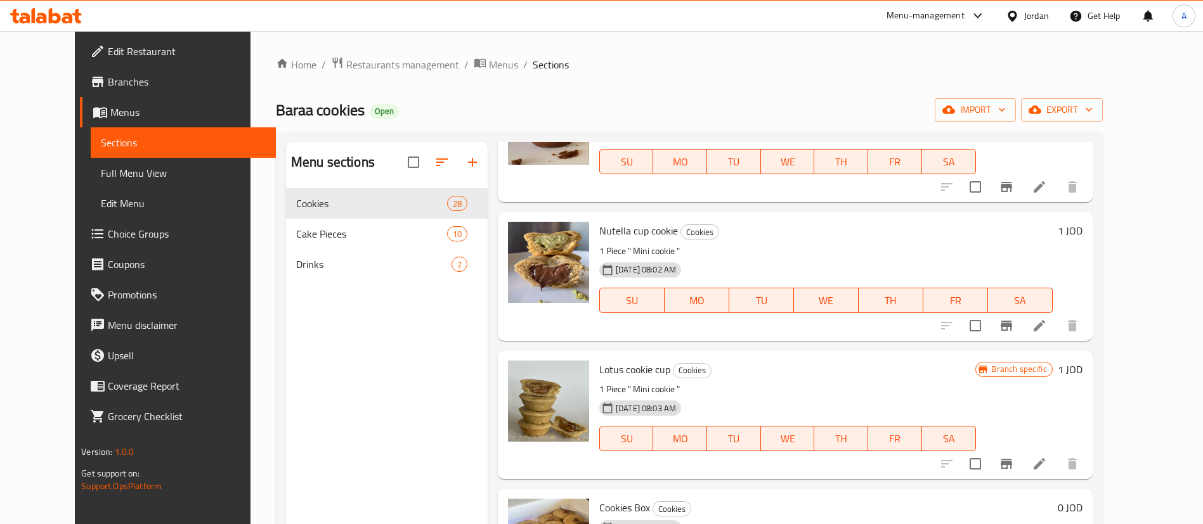
scroll to position [1237, 0]
